Goal: Transaction & Acquisition: Purchase product/service

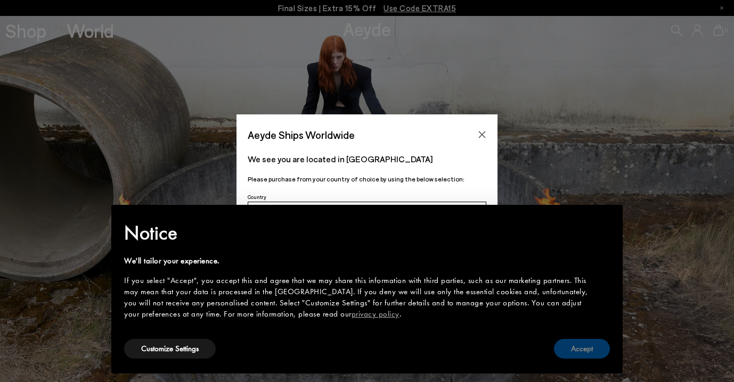
click at [588, 349] on button "Accept" at bounding box center [582, 349] width 56 height 20
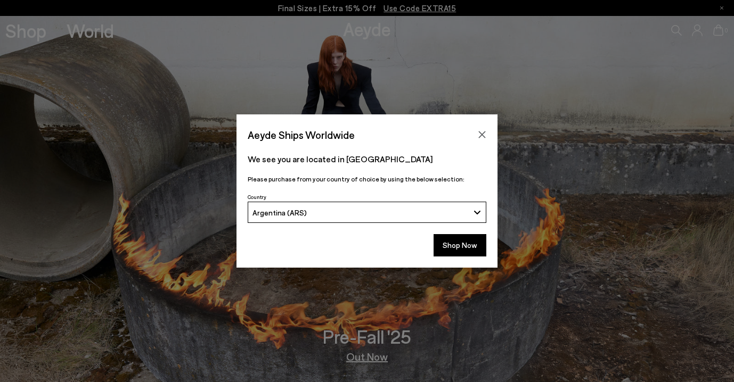
click at [475, 213] on button "Argentina (ARS)" at bounding box center [367, 212] width 239 height 21
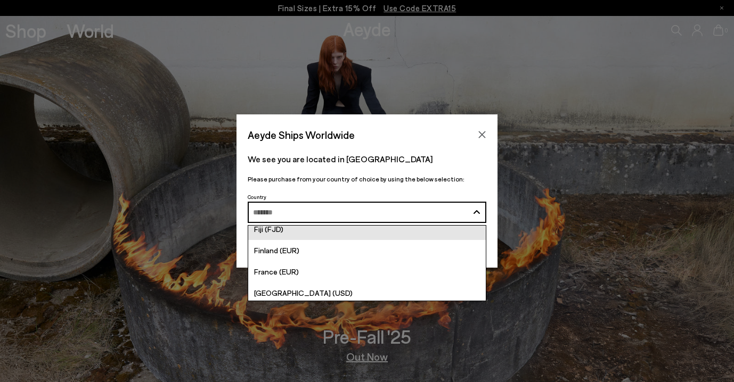
scroll to position [1338, 0]
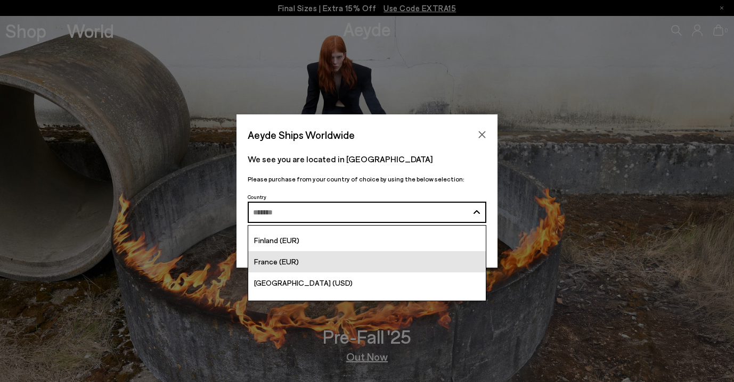
click at [431, 256] on link "France (EUR)" at bounding box center [367, 261] width 238 height 21
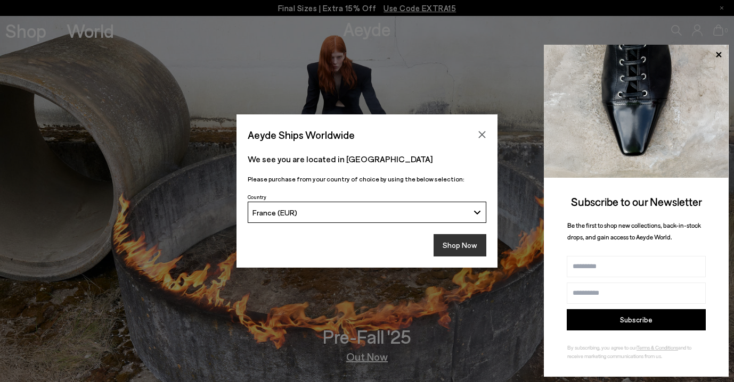
click at [463, 248] on button "Shop Now" at bounding box center [459, 245] width 53 height 22
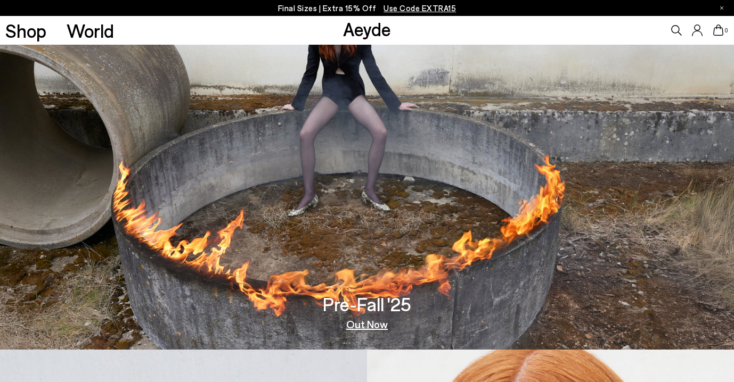
scroll to position [33, 0]
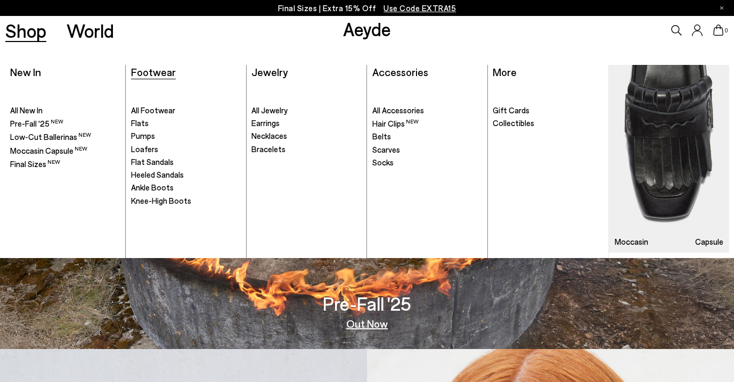
click at [162, 71] on span "Footwear" at bounding box center [153, 72] width 45 height 13
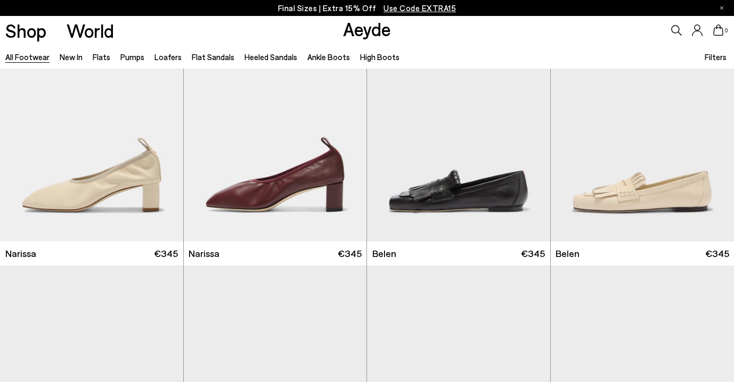
scroll to position [312, 0]
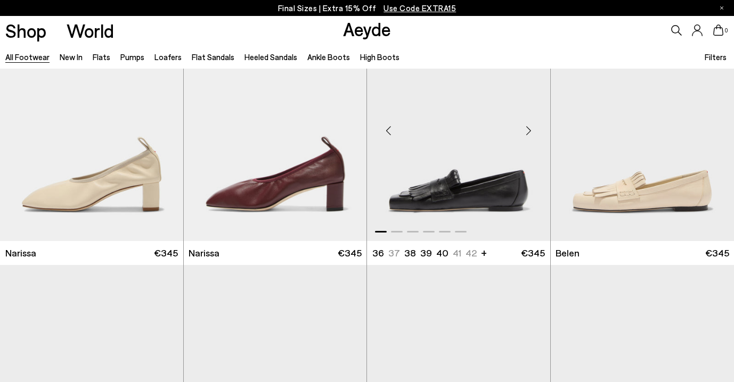
click at [528, 131] on div "Next slide" at bounding box center [529, 130] width 32 height 32
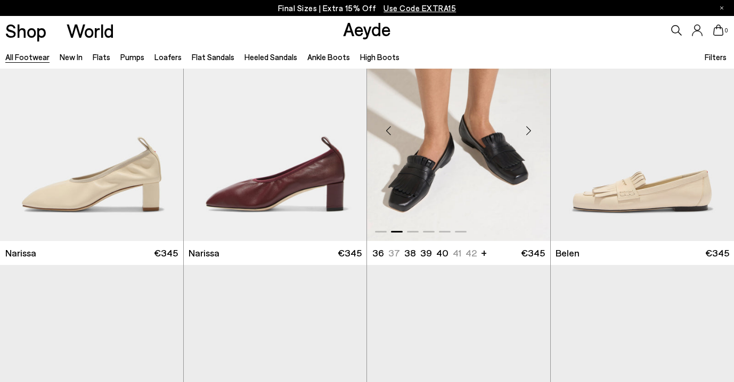
click at [529, 131] on div "Next slide" at bounding box center [529, 130] width 32 height 32
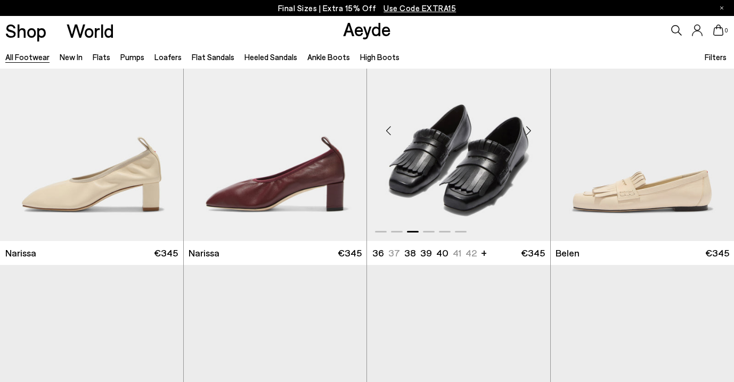
click at [529, 131] on div "Next slide" at bounding box center [529, 130] width 32 height 32
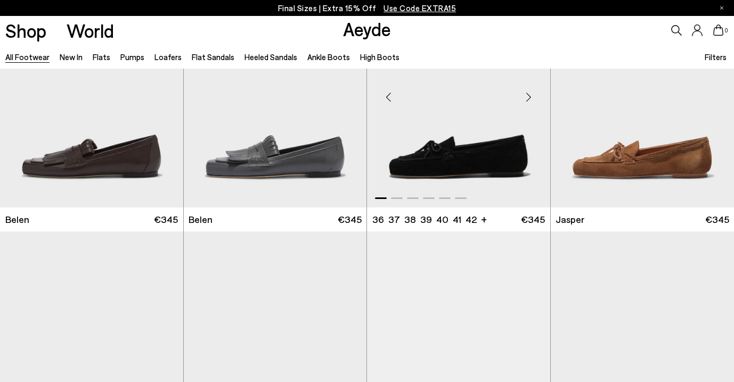
scroll to position [601, 0]
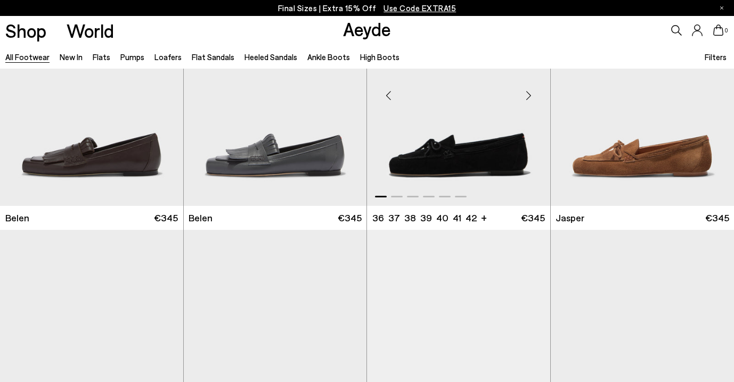
click at [530, 94] on div "Next slide" at bounding box center [529, 95] width 32 height 32
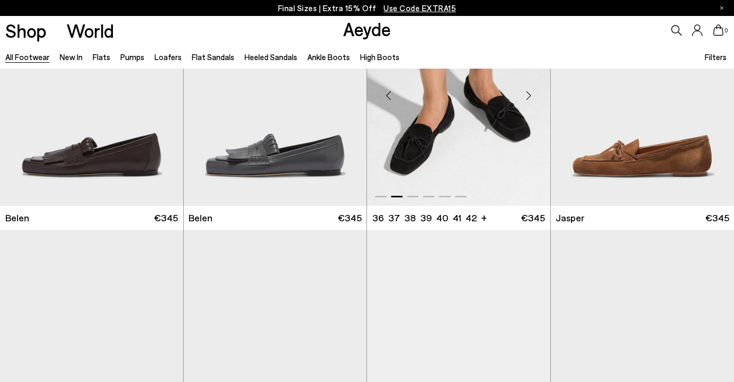
click at [530, 94] on div "Next slide" at bounding box center [529, 95] width 32 height 32
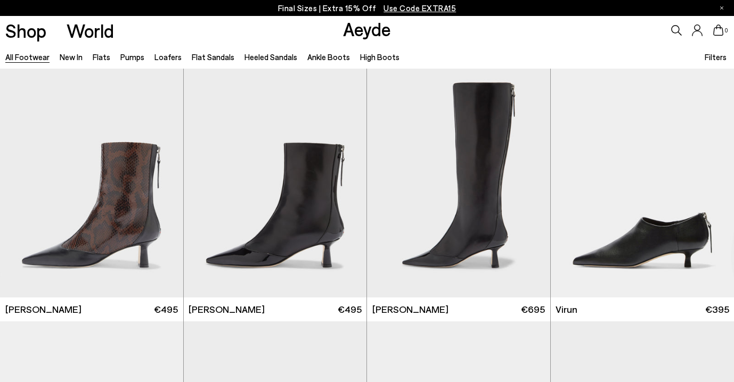
scroll to position [3051, 0]
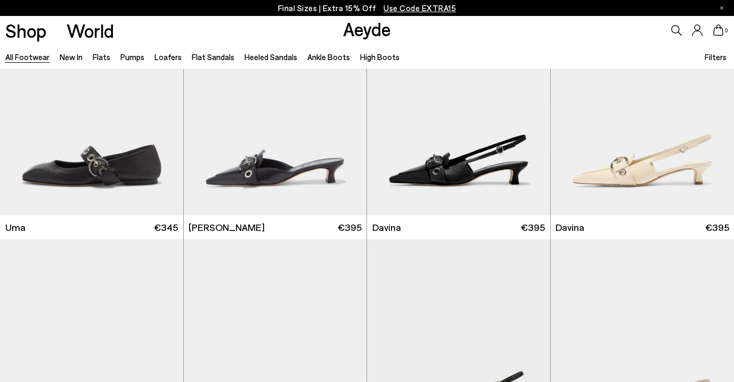
scroll to position [5671, 0]
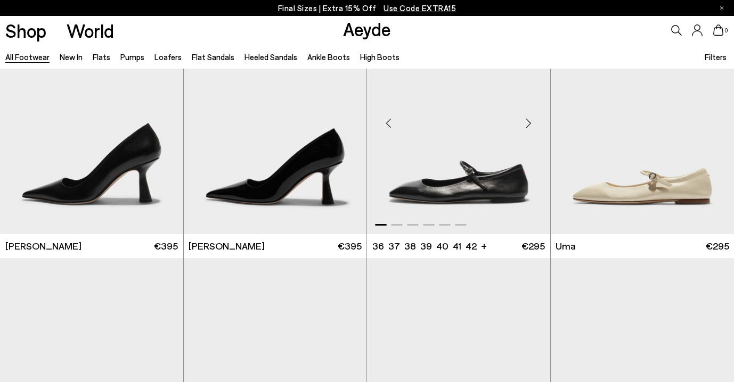
scroll to position [7453, 0]
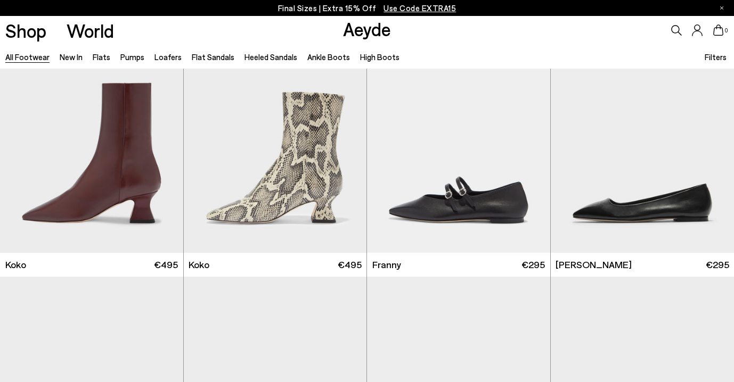
scroll to position [8429, 0]
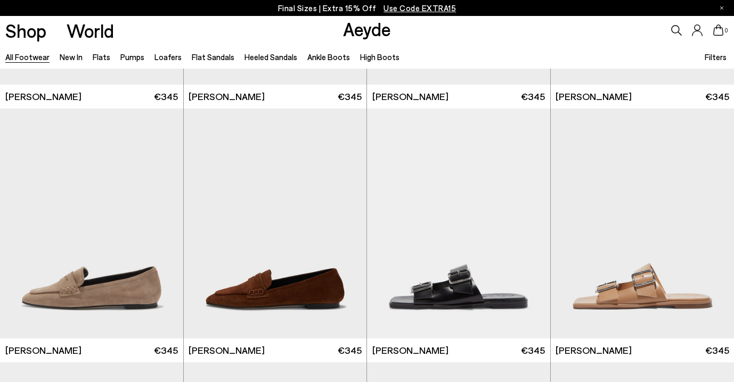
scroll to position [10375, 0]
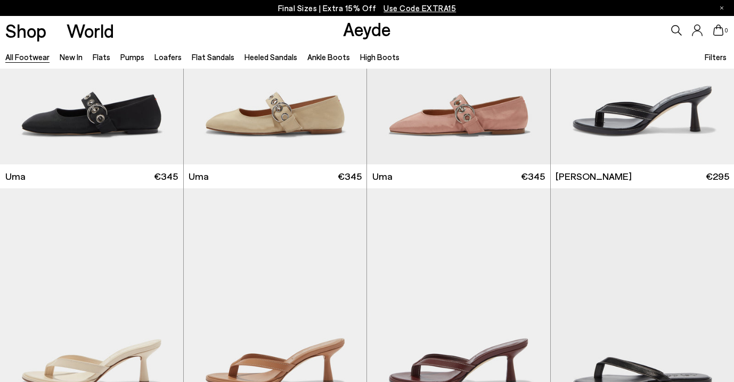
scroll to position [11560, 0]
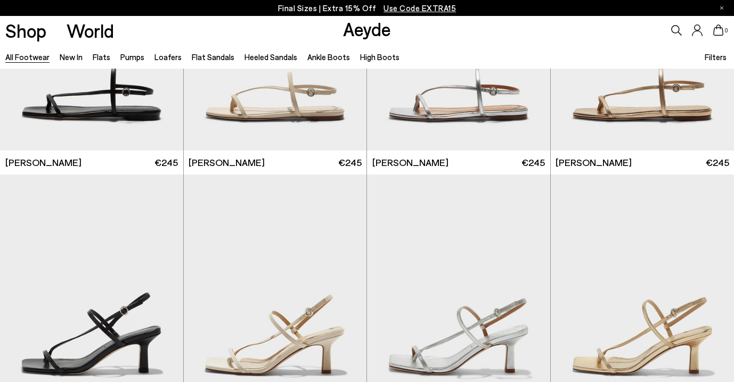
scroll to position [12849, 0]
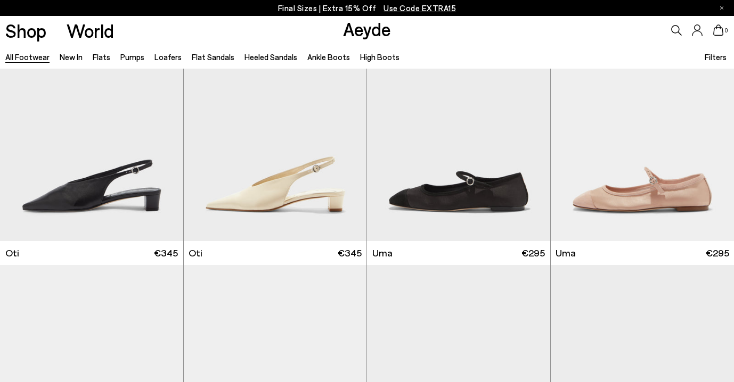
scroll to position [15299, 0]
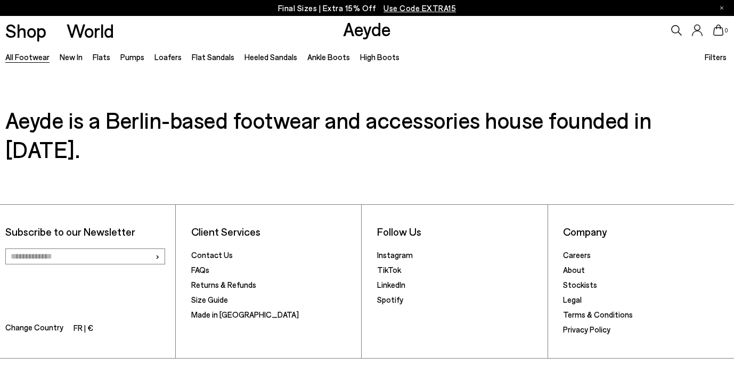
scroll to position [17802, 0]
